Goal: Task Accomplishment & Management: Complete application form

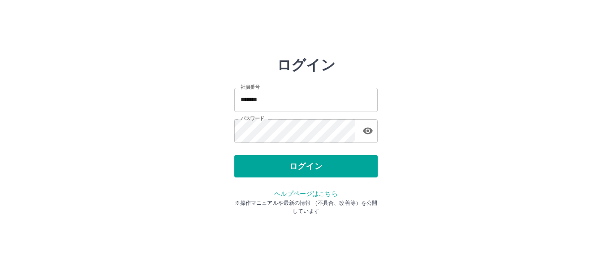
click at [311, 170] on div "ログイン" at bounding box center [305, 166] width 143 height 22
click at [311, 170] on button "ログイン" at bounding box center [305, 166] width 143 height 22
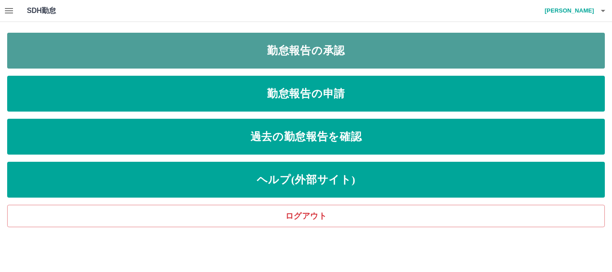
click at [261, 47] on link "勤怠報告の承認" at bounding box center [305, 51] width 597 height 36
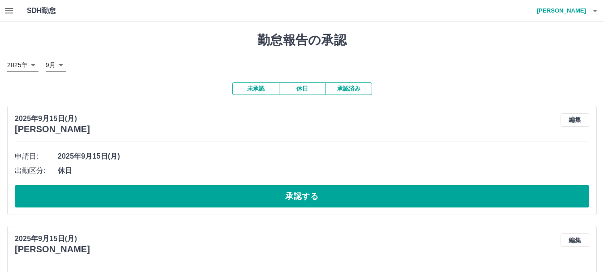
click at [312, 91] on button "休日" at bounding box center [302, 88] width 47 height 13
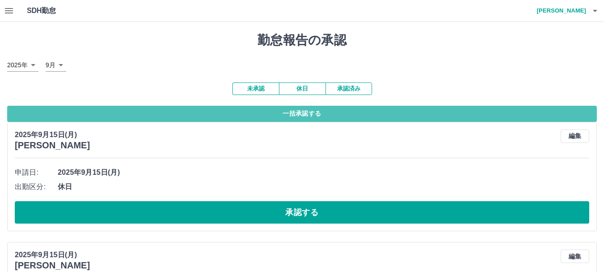
click at [304, 118] on button "一括承認する" at bounding box center [302, 114] width 590 height 16
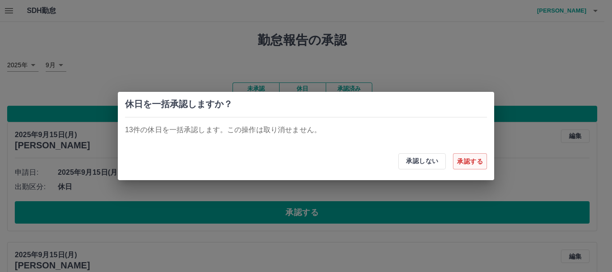
click at [462, 162] on button "承認する" at bounding box center [470, 161] width 34 height 16
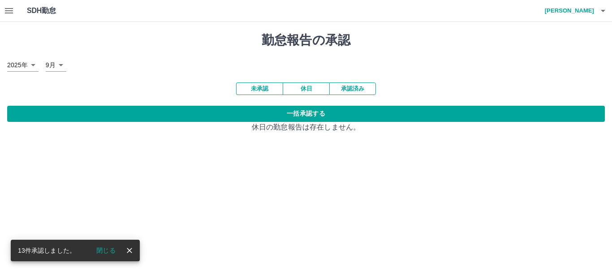
click at [108, 254] on button "閉じる" at bounding box center [106, 250] width 34 height 13
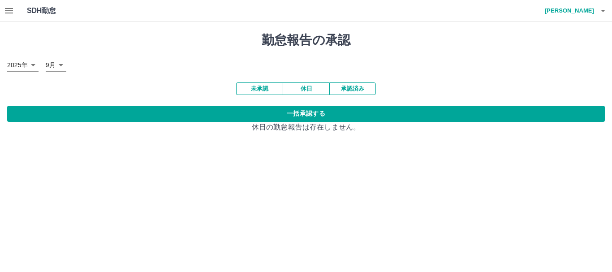
click at [260, 85] on button "未承認" at bounding box center [259, 88] width 47 height 13
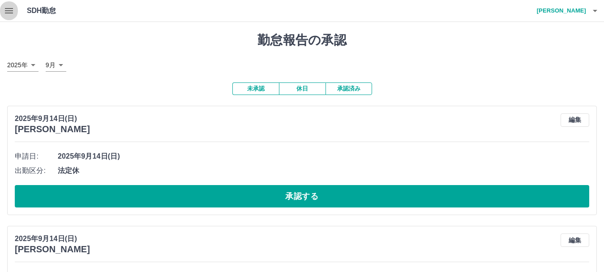
click at [5, 11] on icon "button" at bounding box center [9, 10] width 8 height 5
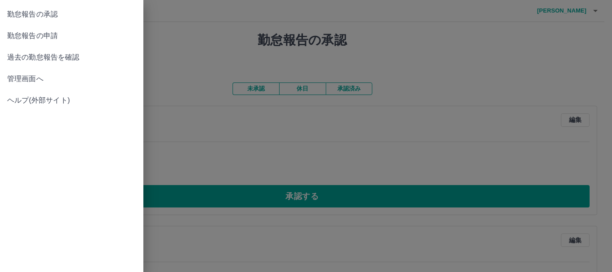
click at [33, 81] on span "管理画面へ" at bounding box center [71, 78] width 129 height 11
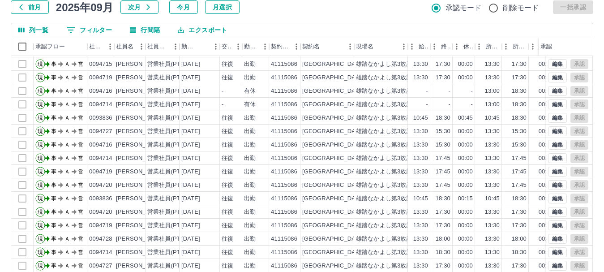
scroll to position [107, 0]
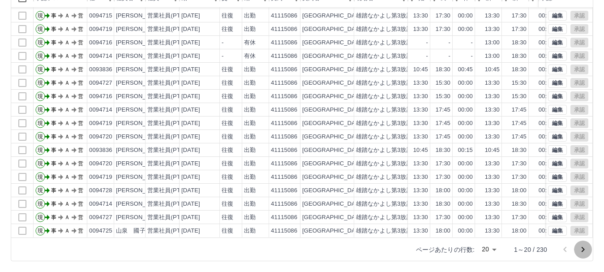
click at [582, 248] on icon "次のページへ" at bounding box center [583, 249] width 3 height 5
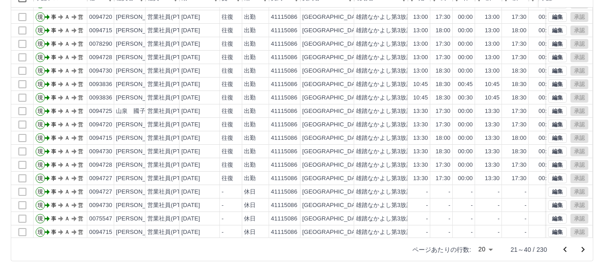
scroll to position [47, 0]
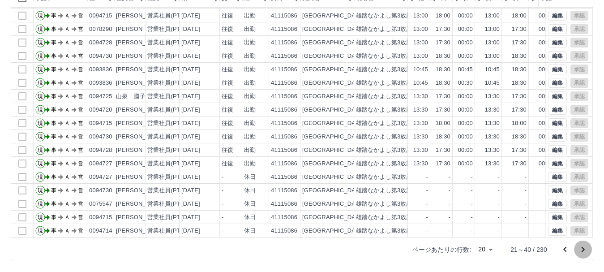
click at [578, 246] on icon "次のページへ" at bounding box center [583, 249] width 11 height 11
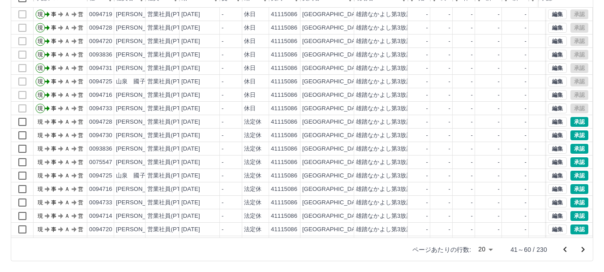
scroll to position [0, 0]
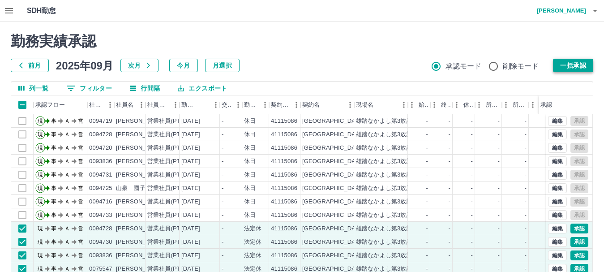
click at [569, 67] on button "一括承認" at bounding box center [573, 65] width 40 height 13
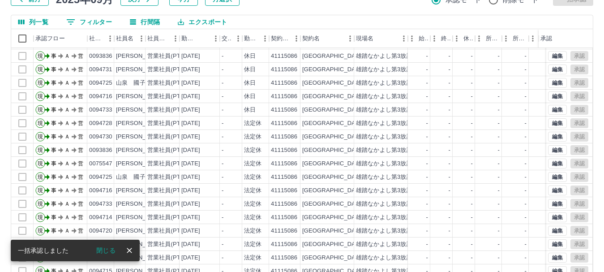
scroll to position [107, 0]
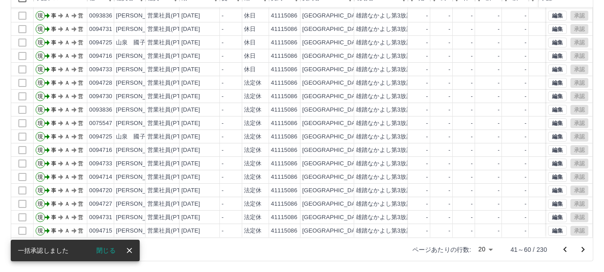
click at [580, 248] on icon "次のページへ" at bounding box center [583, 249] width 11 height 11
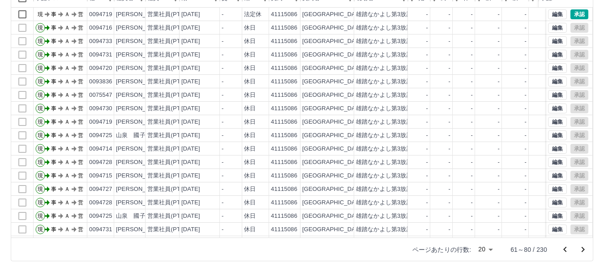
scroll to position [0, 0]
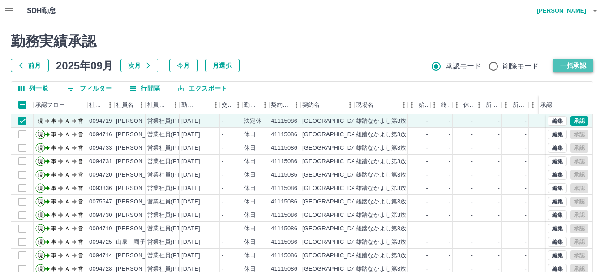
click at [575, 64] on button "一括承認" at bounding box center [573, 65] width 40 height 13
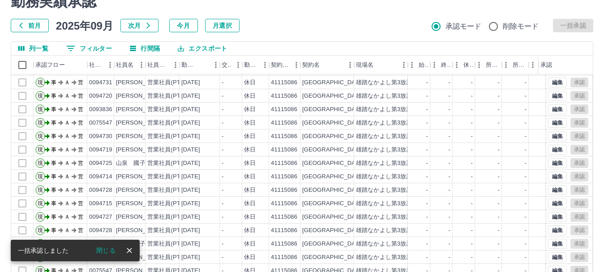
scroll to position [107, 0]
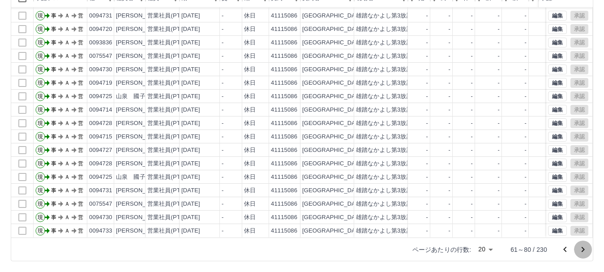
click at [581, 250] on icon "次のページへ" at bounding box center [583, 249] width 11 height 11
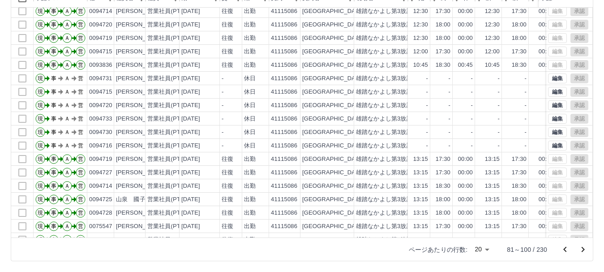
scroll to position [47, 0]
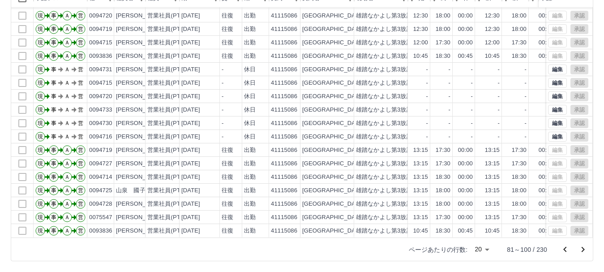
click at [584, 250] on icon "次のページへ" at bounding box center [583, 249] width 11 height 11
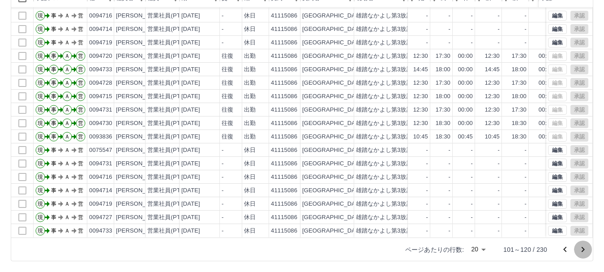
click at [583, 252] on icon "次のページへ" at bounding box center [583, 249] width 11 height 11
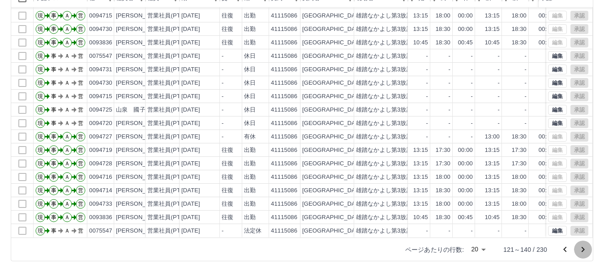
click at [582, 248] on icon "次のページへ" at bounding box center [583, 249] width 11 height 11
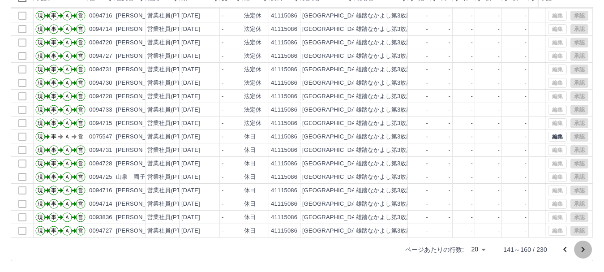
click at [583, 247] on icon "次のページへ" at bounding box center [583, 249] width 11 height 11
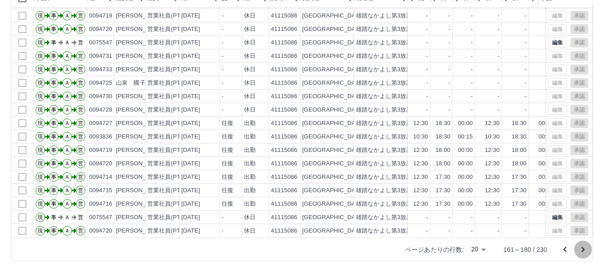
click at [585, 248] on icon "次のページへ" at bounding box center [583, 249] width 11 height 11
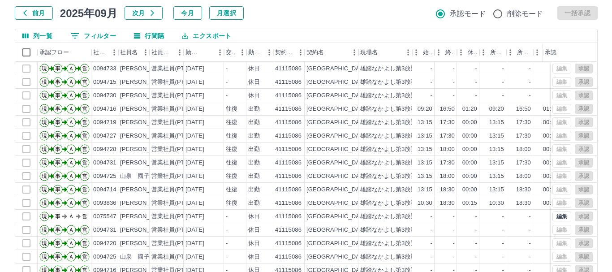
scroll to position [0, 0]
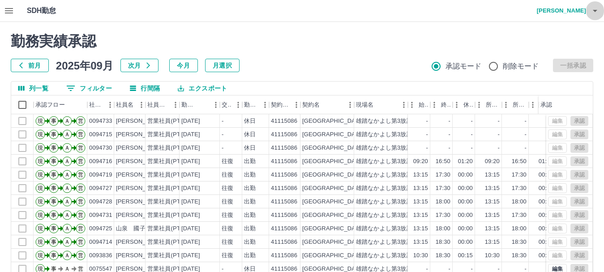
click at [595, 12] on icon "button" at bounding box center [595, 11] width 4 height 2
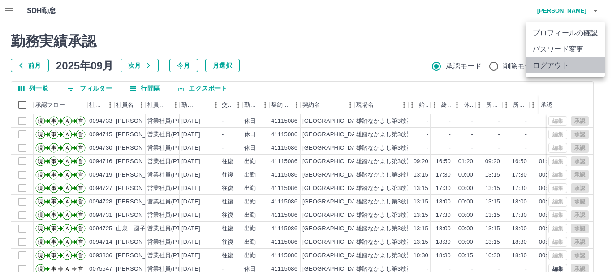
click at [563, 69] on li "ログアウト" at bounding box center [564, 65] width 79 height 16
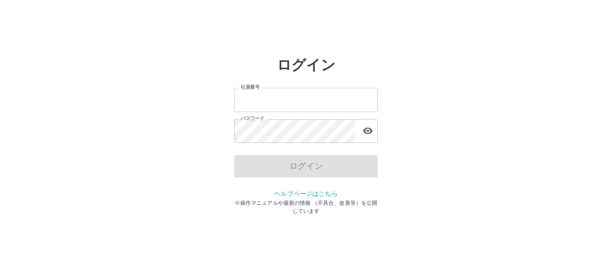
type input "*******"
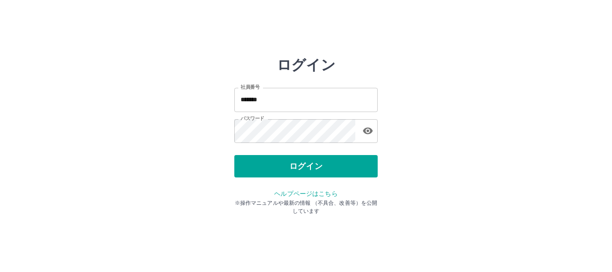
click at [310, 168] on div "ログイン" at bounding box center [305, 166] width 143 height 22
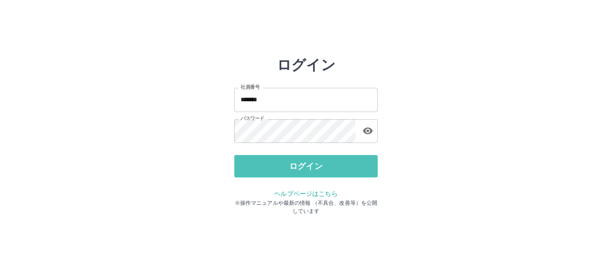
click at [310, 168] on button "ログイン" at bounding box center [305, 166] width 143 height 22
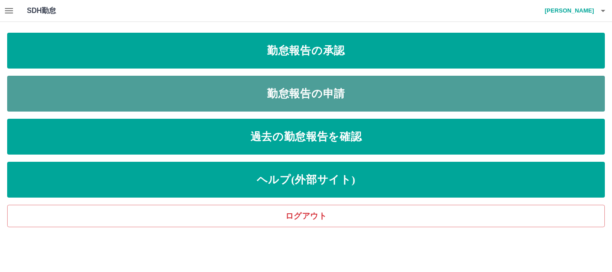
click at [310, 95] on link "勤怠報告の申請" at bounding box center [305, 94] width 597 height 36
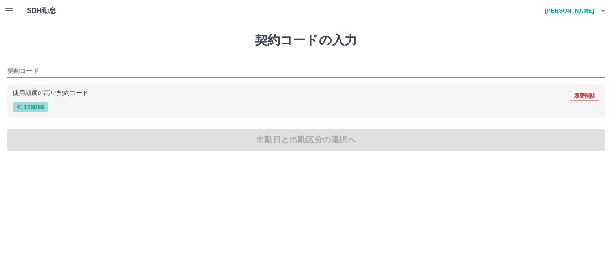
click at [37, 111] on button "41115086" at bounding box center [31, 107] width 36 height 11
type input "********"
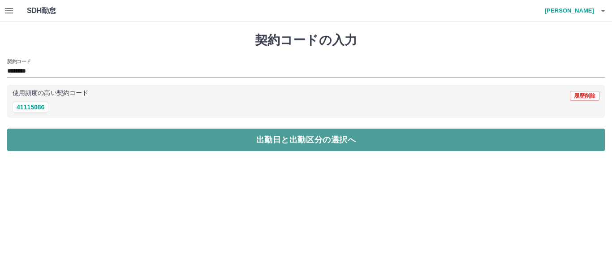
click at [70, 144] on button "出勤日と出勤区分の選択へ" at bounding box center [305, 139] width 597 height 22
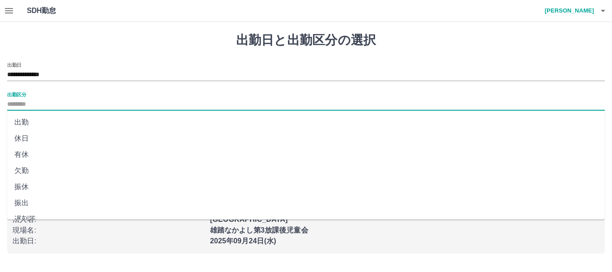
click at [31, 103] on input "出勤区分" at bounding box center [305, 104] width 597 height 11
click at [25, 120] on li "出勤" at bounding box center [305, 122] width 597 height 16
type input "**"
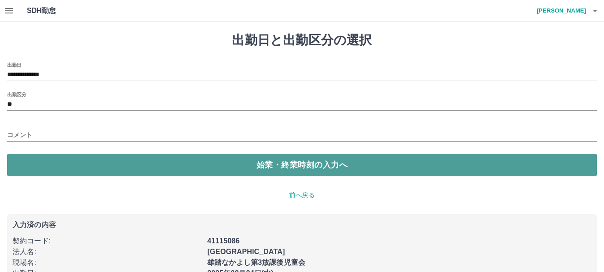
click at [79, 171] on button "始業・終業時刻の入力へ" at bounding box center [302, 165] width 590 height 22
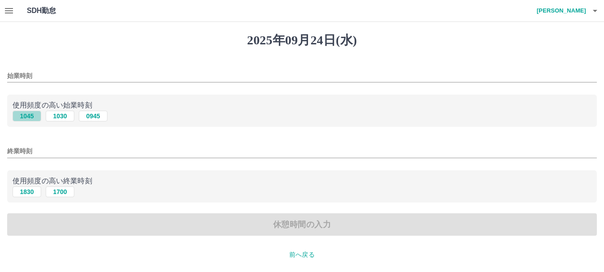
click at [30, 116] on button "1045" at bounding box center [27, 116] width 29 height 11
type input "****"
click at [32, 192] on button "1830" at bounding box center [27, 191] width 29 height 11
type input "****"
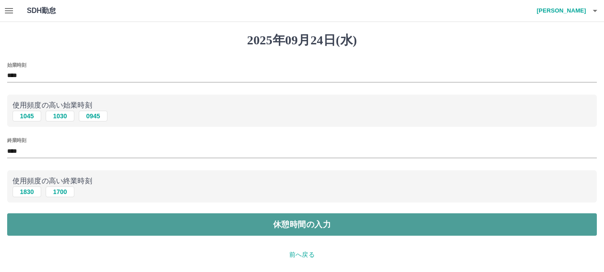
click at [98, 235] on button "休憩時間の入力" at bounding box center [302, 224] width 590 height 22
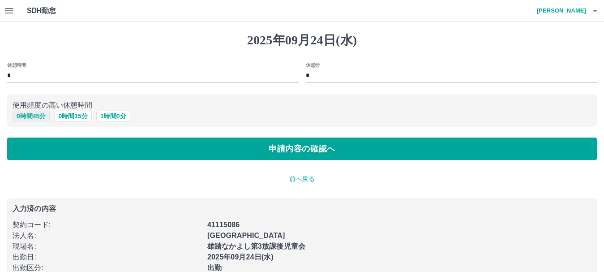
click at [32, 117] on button "0 時間 45 分" at bounding box center [31, 116] width 37 height 11
type input "**"
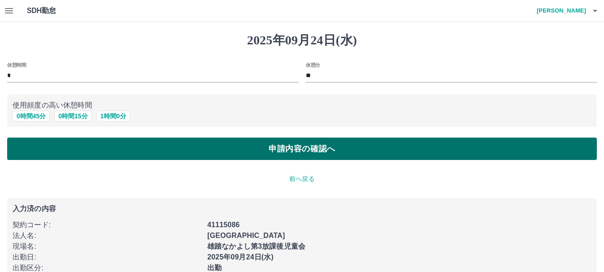
click at [75, 149] on button "申請内容の確認へ" at bounding box center [302, 148] width 590 height 22
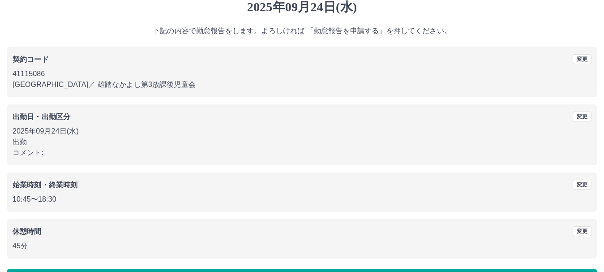
scroll to position [64, 0]
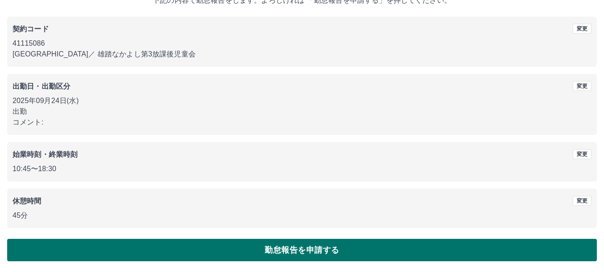
click at [334, 245] on button "勤怠報告を申請する" at bounding box center [302, 250] width 590 height 22
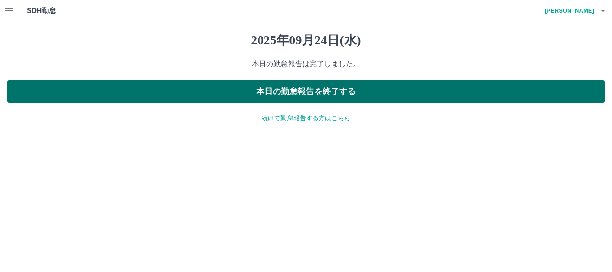
click at [343, 92] on button "本日の勤怠報告を終了する" at bounding box center [305, 91] width 597 height 22
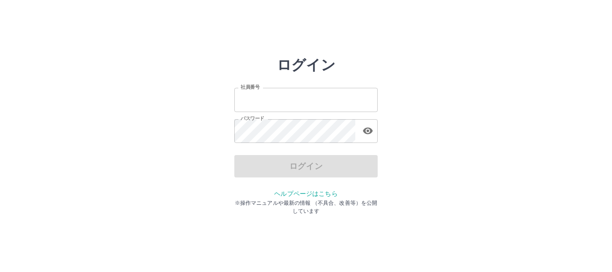
type input "*******"
click at [507, 90] on div "ログイン 社員番号 ******* 社員番号 パスワード パスワード ログイン ヘルプページはこちら ※操作マニュアルや最新の情報 （不具合、改善等）を公開し…" at bounding box center [305, 127] width 537 height 143
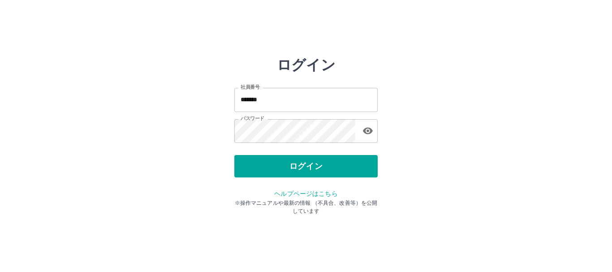
click at [525, 63] on div "ログイン 社員番号 ******* 社員番号 パスワード パスワード ログイン ヘルプページはこちら ※操作マニュアルや最新の情報 （不具合、改善等）を公開し…" at bounding box center [305, 127] width 537 height 143
